Goal: Navigation & Orientation: Find specific page/section

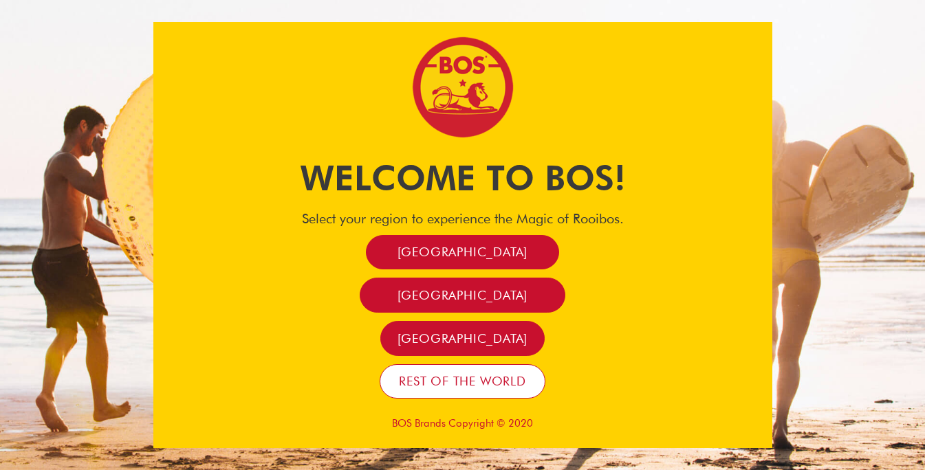
click at [463, 388] on span "Rest of the world" at bounding box center [462, 381] width 127 height 16
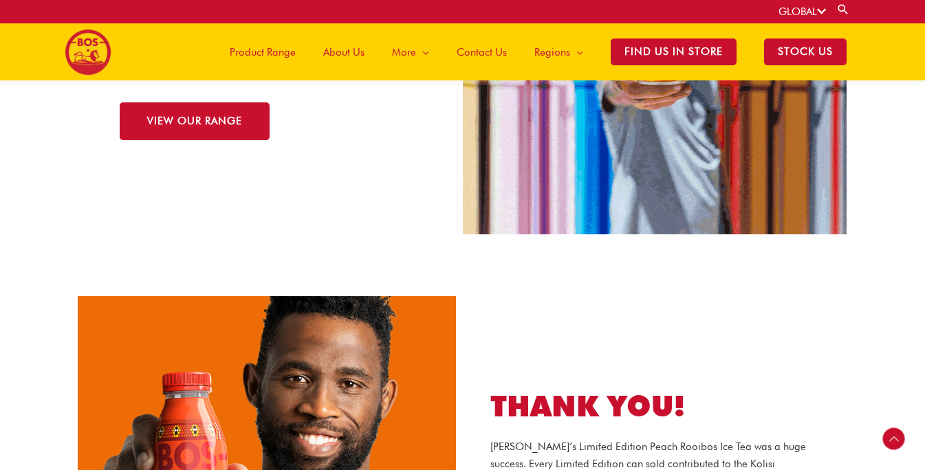
scroll to position [1539, 0]
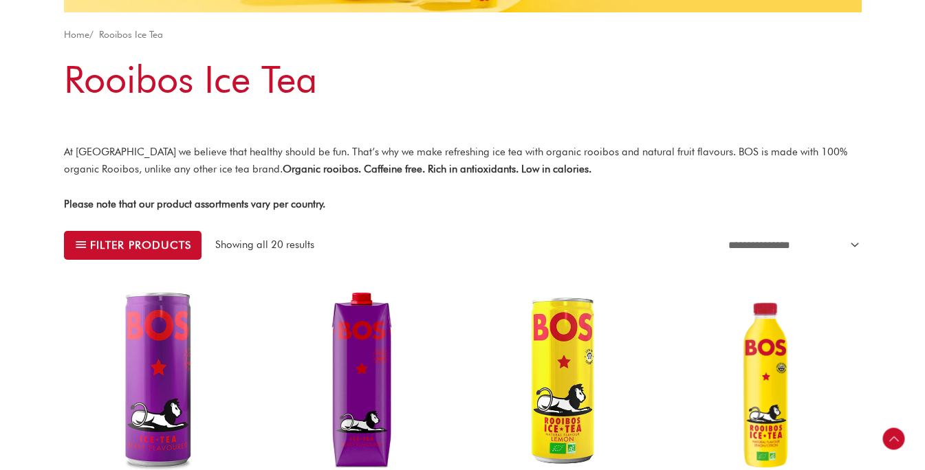
scroll to position [578, 0]
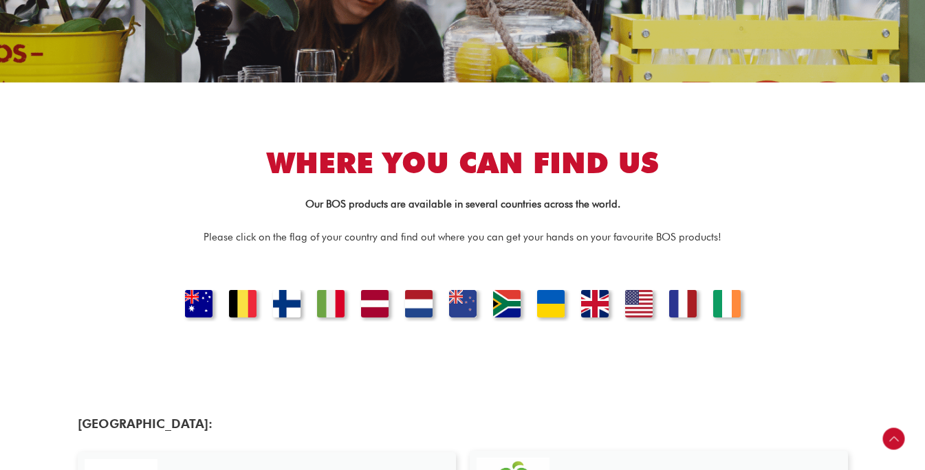
scroll to position [400, 0]
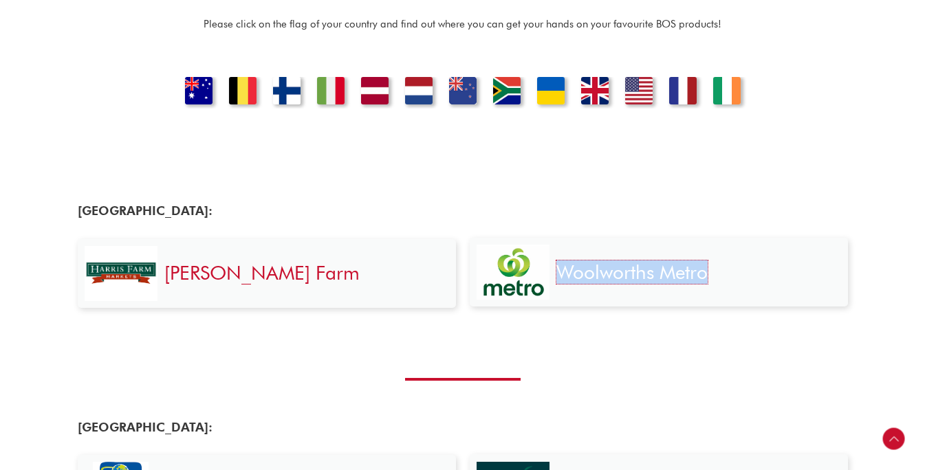
scroll to position [476, 0]
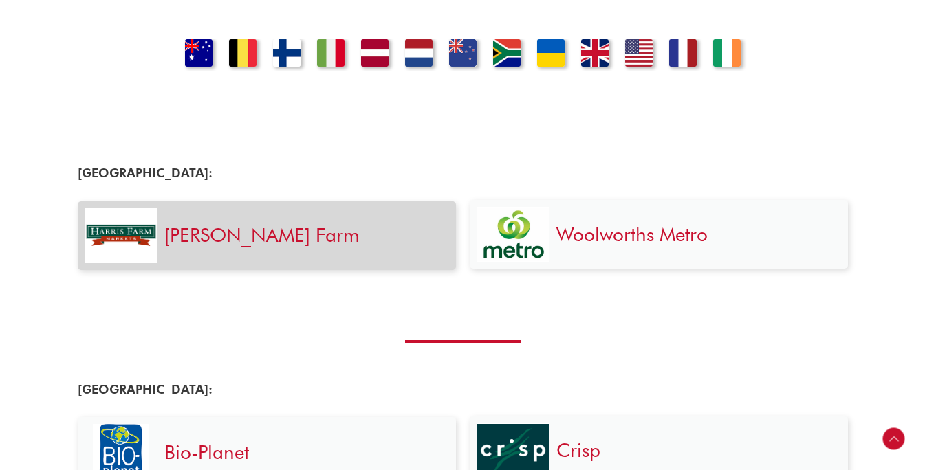
click at [173, 251] on div "[PERSON_NAME] Farm" at bounding box center [302, 235] width 291 height 55
click at [206, 234] on link "[PERSON_NAME] Farm" at bounding box center [261, 234] width 195 height 23
